Goal: Contribute content: Add original content to the website for others to see

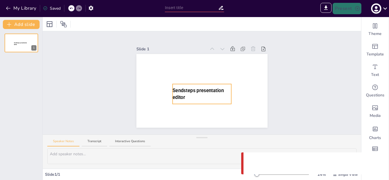
type input "Untitled presentation"
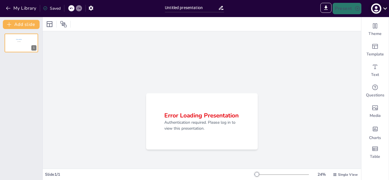
click at [383, 9] on icon at bounding box center [385, 9] width 8 height 8
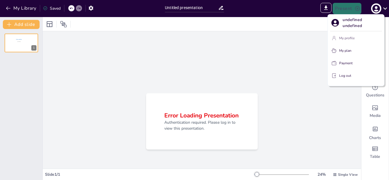
click at [342, 41] on button "My profile" at bounding box center [356, 38] width 52 height 9
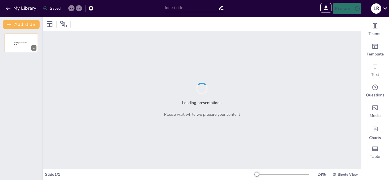
type input "Sendsteps presentation"
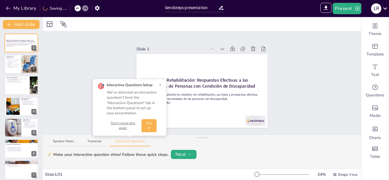
click at [161, 85] on button "×" at bounding box center [160, 85] width 3 height 5
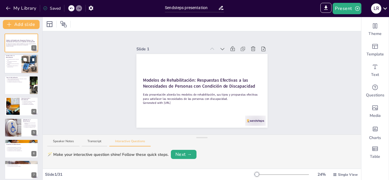
click at [7, 65] on p "La inclusión de diversas disciplinas es esencial." at bounding box center [13, 65] width 13 height 2
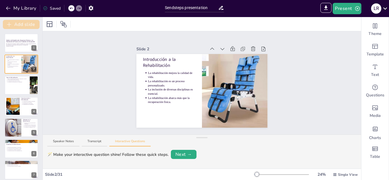
click at [17, 24] on button "Add slide" at bounding box center [21, 24] width 37 height 9
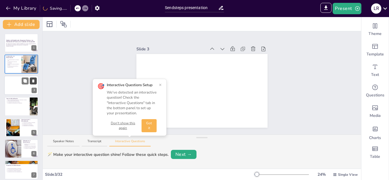
click at [33, 80] on icon at bounding box center [33, 80] width 2 height 3
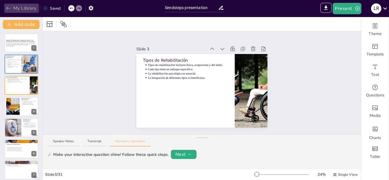
click at [26, 7] on button "My Library" at bounding box center [21, 8] width 34 height 9
